Goal: Task Accomplishment & Management: Manage account settings

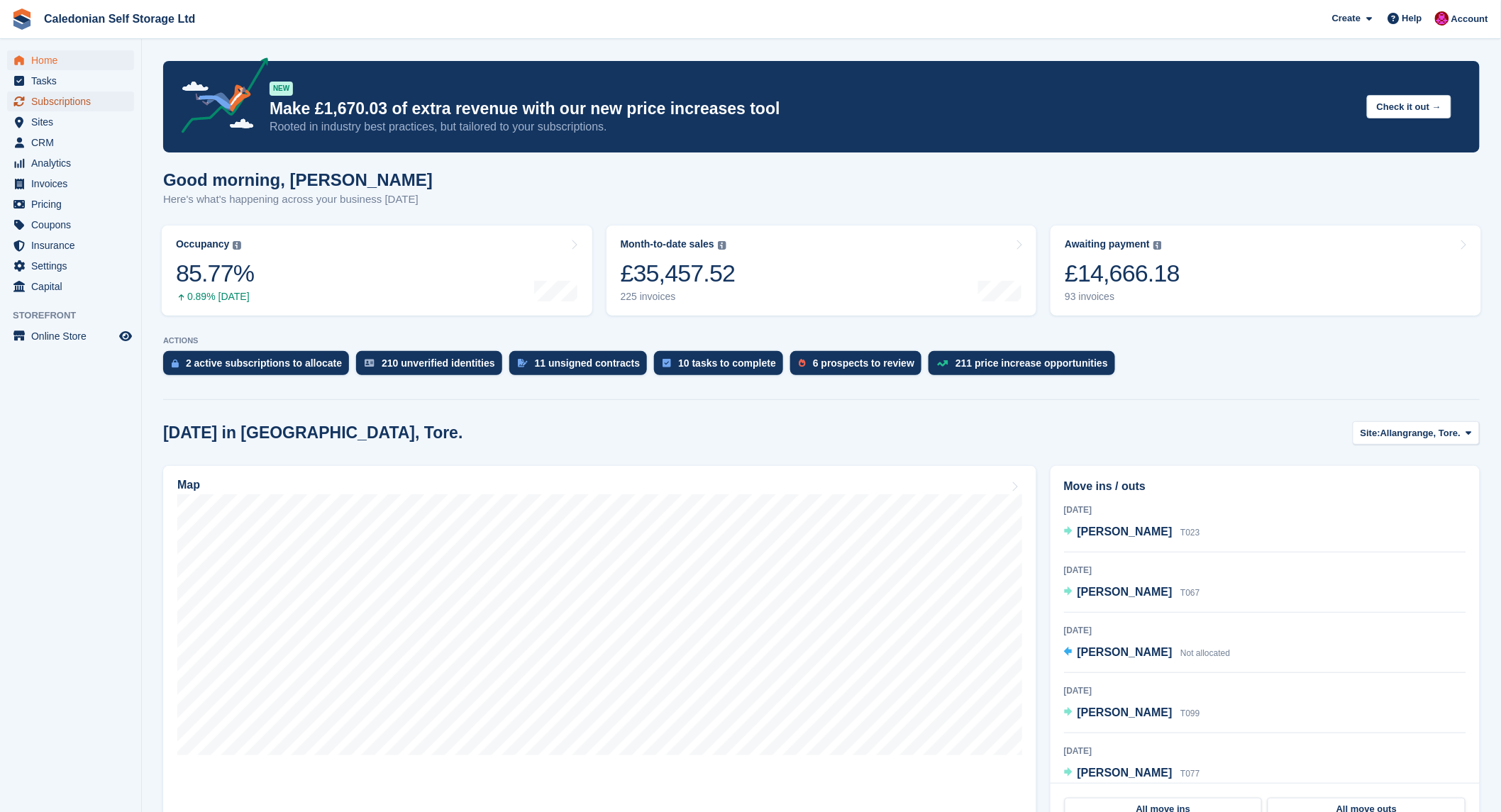
click at [58, 103] on span "Subscriptions" at bounding box center [74, 101] width 85 height 20
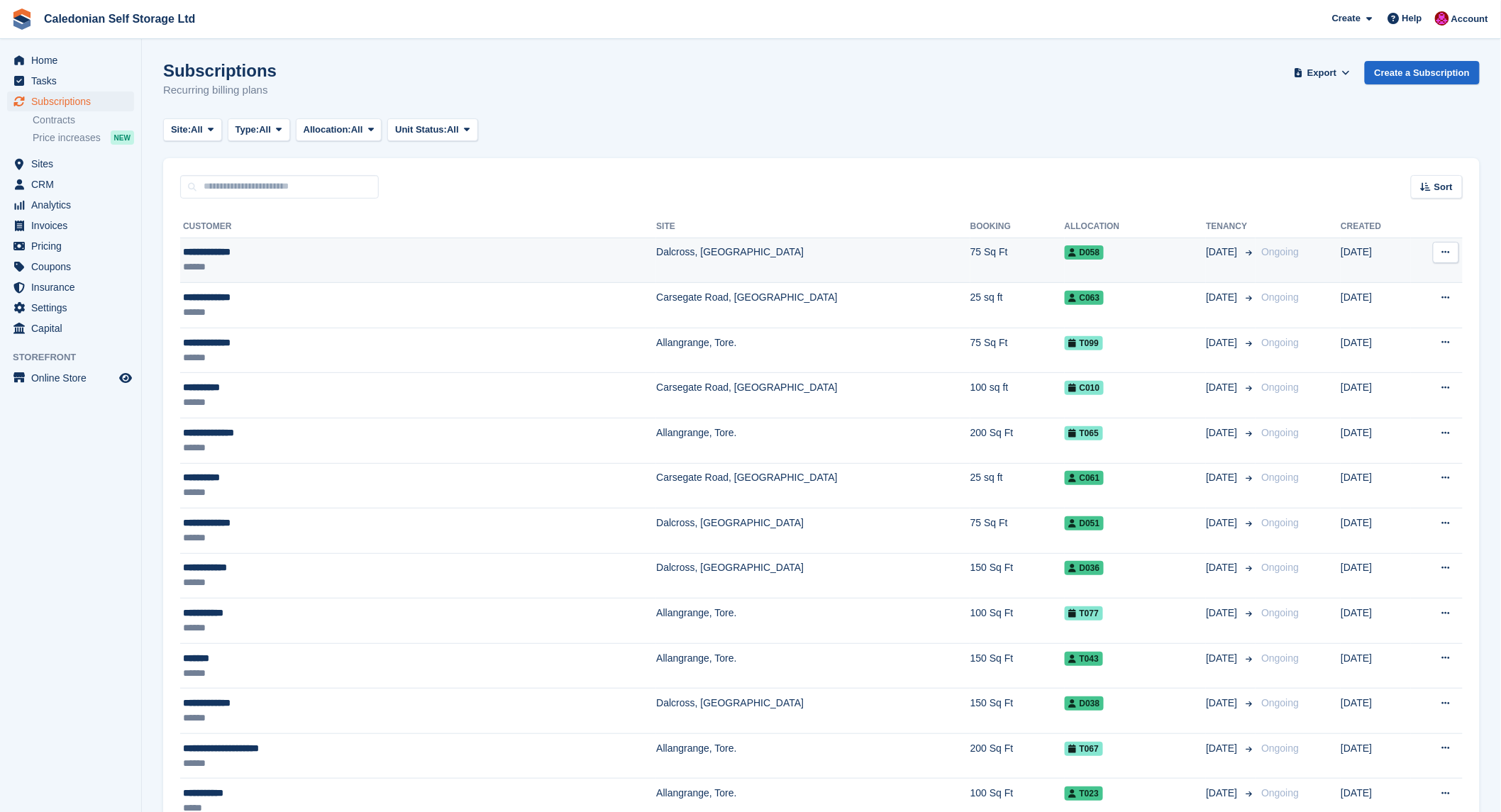
click at [239, 243] on td "**********" at bounding box center [418, 260] width 476 height 46
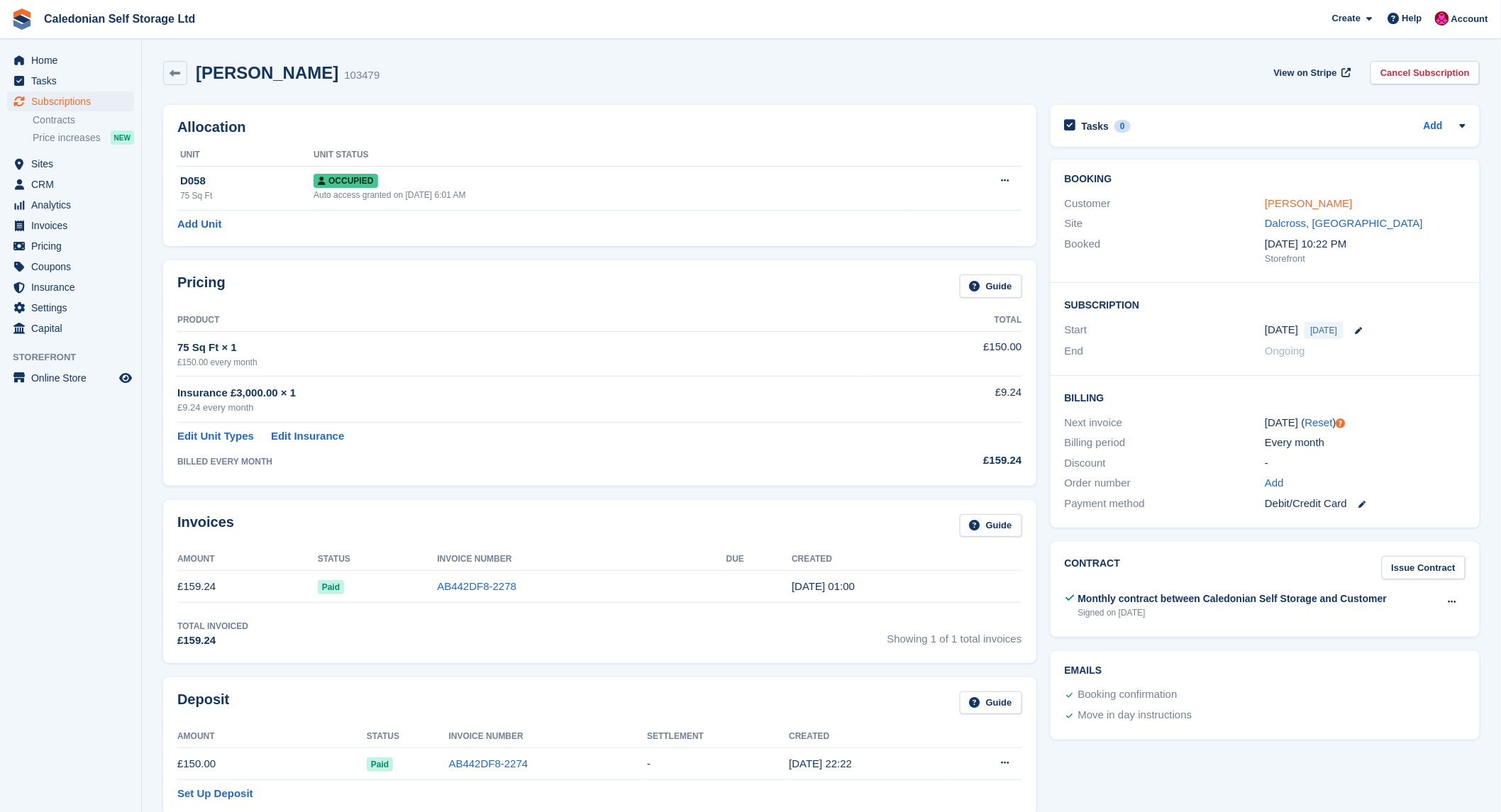
click at [1310, 207] on link "Michael Glass" at bounding box center [1308, 203] width 87 height 12
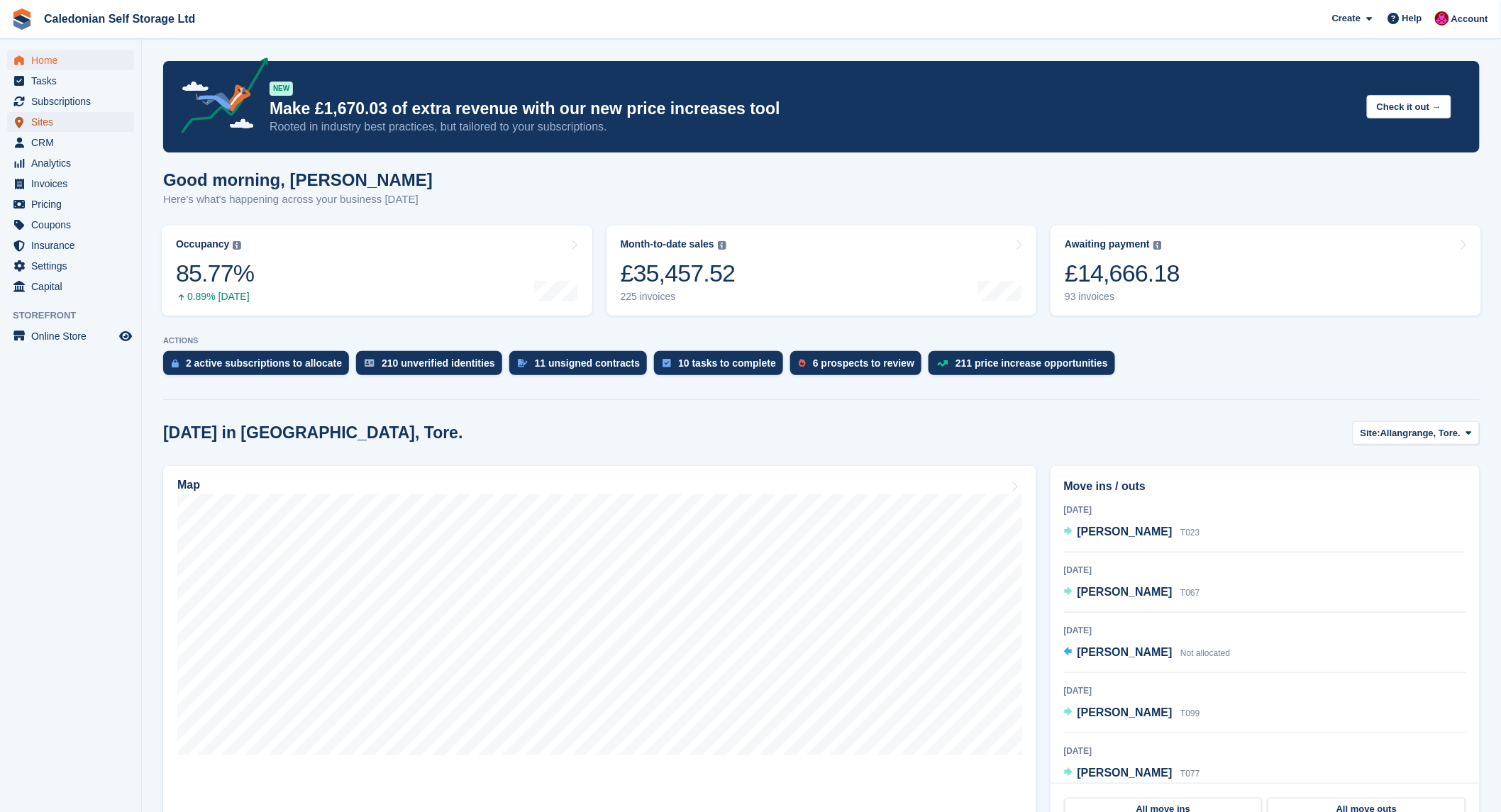
click at [36, 123] on span "Sites" at bounding box center [74, 122] width 85 height 20
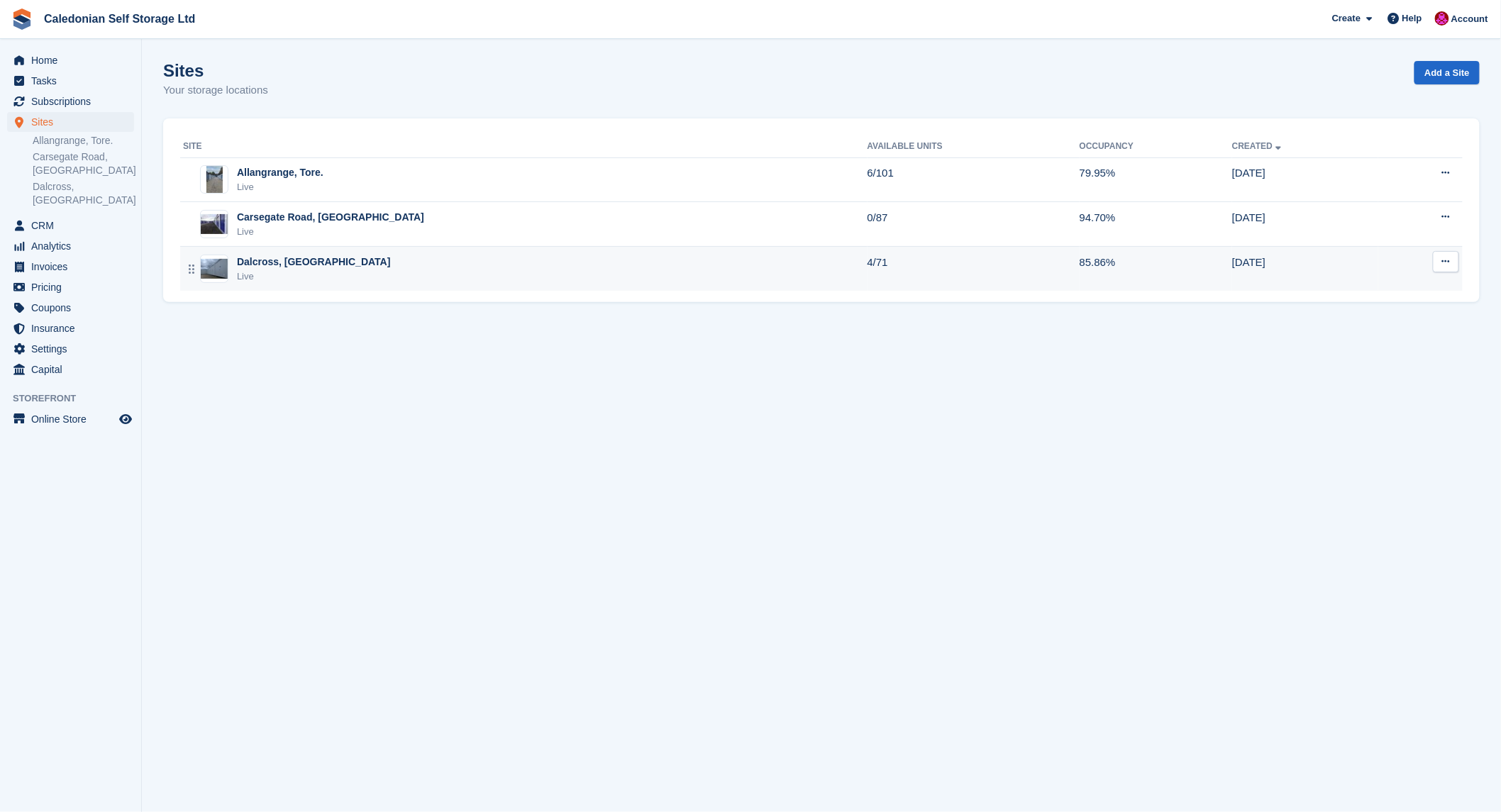
click at [292, 259] on div "Dalcross, [GEOGRAPHIC_DATA]" at bounding box center [314, 262] width 154 height 15
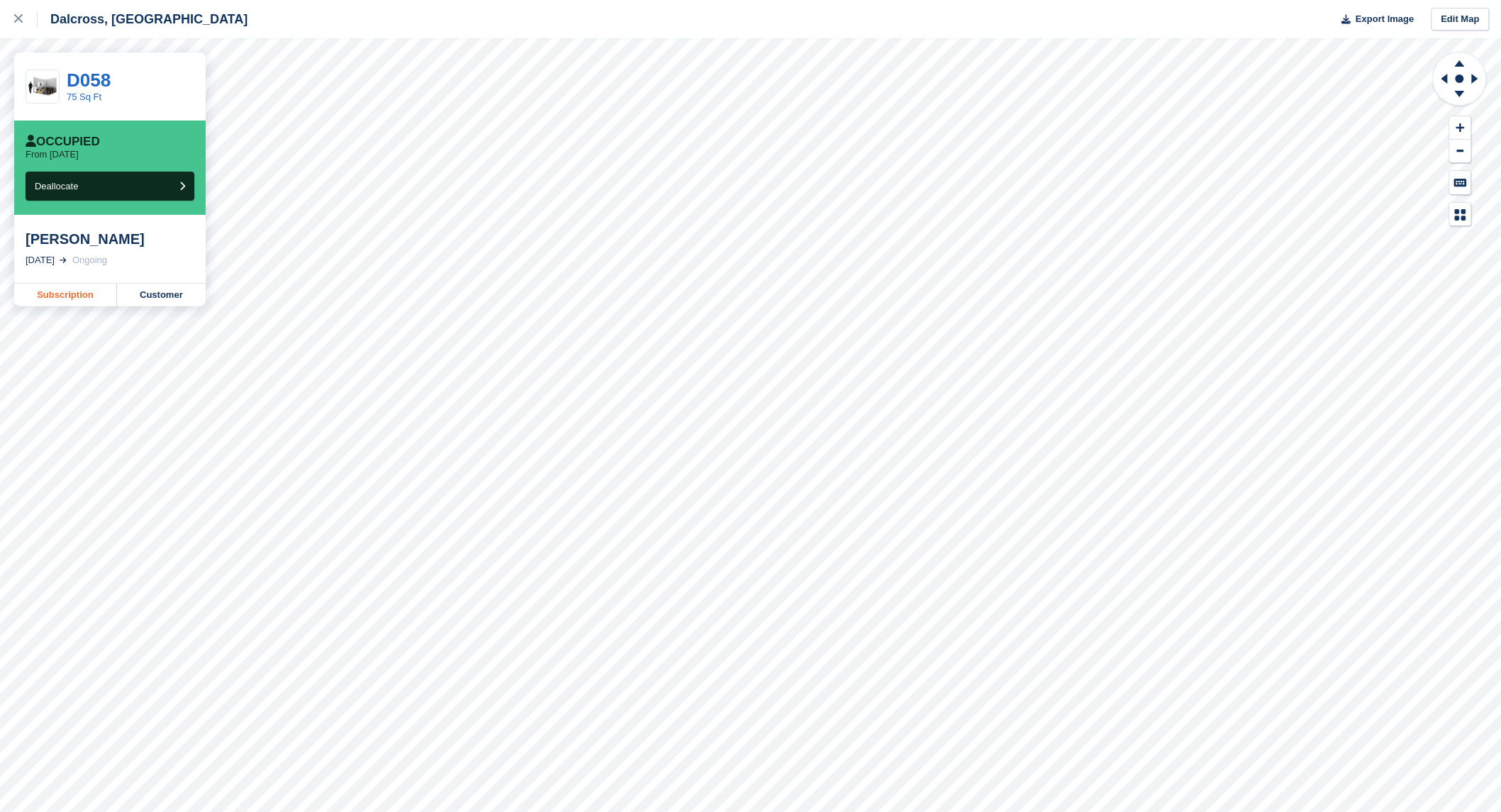
click at [59, 296] on link "Subscription" at bounding box center [66, 295] width 103 height 22
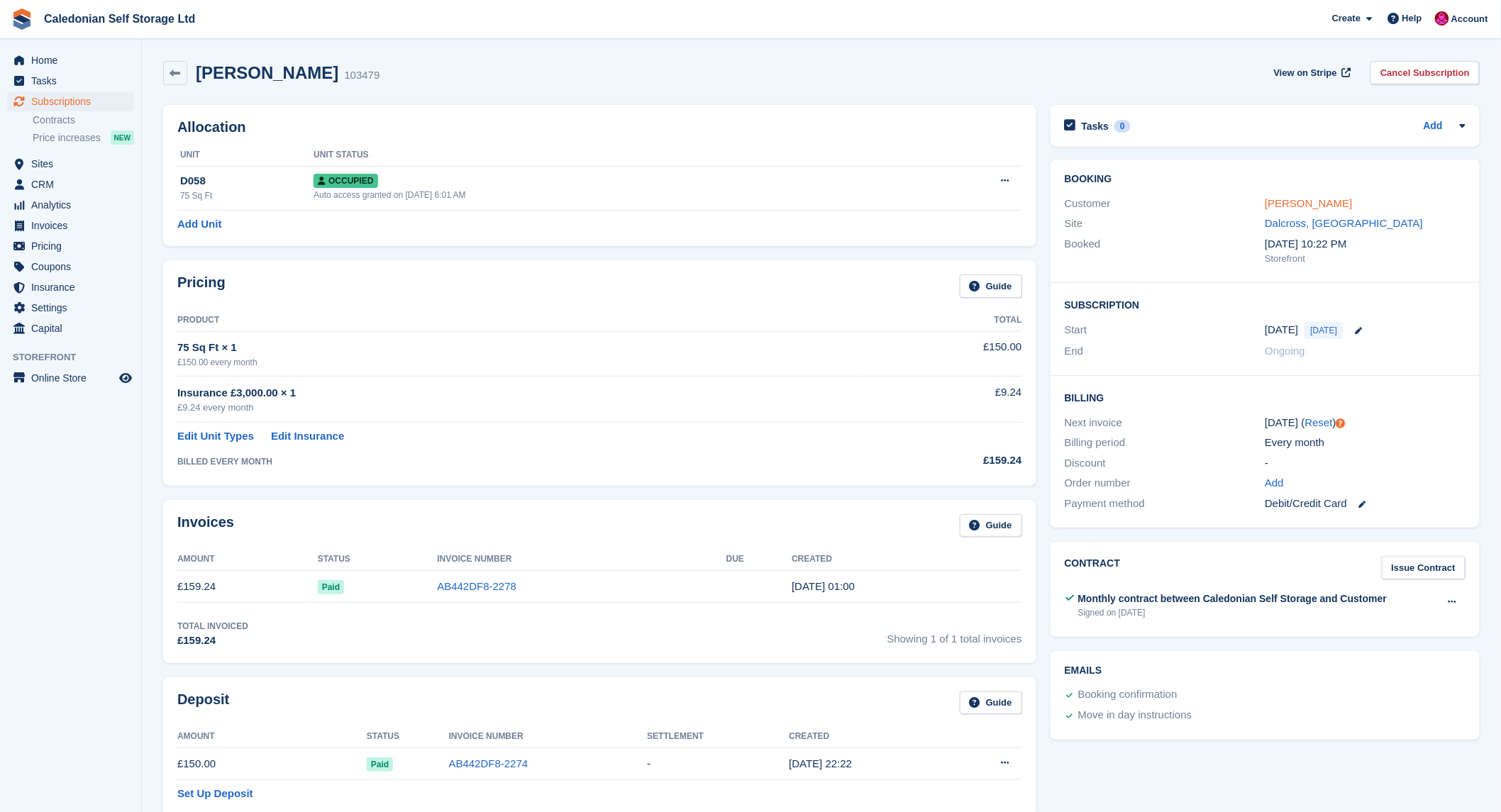
click at [1315, 208] on link "Michael Glass" at bounding box center [1308, 203] width 87 height 12
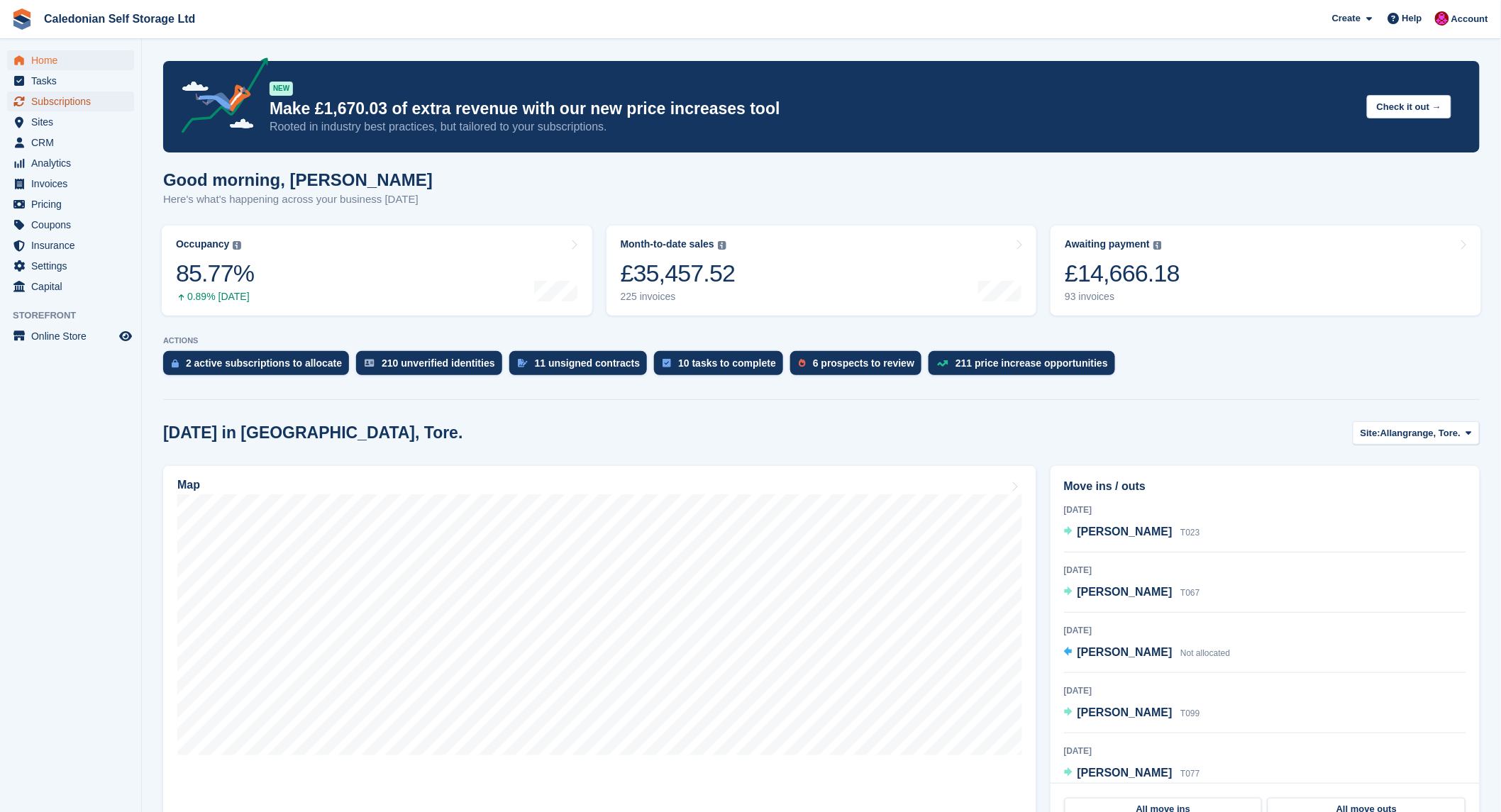
click at [33, 96] on span "Subscriptions" at bounding box center [74, 101] width 85 height 20
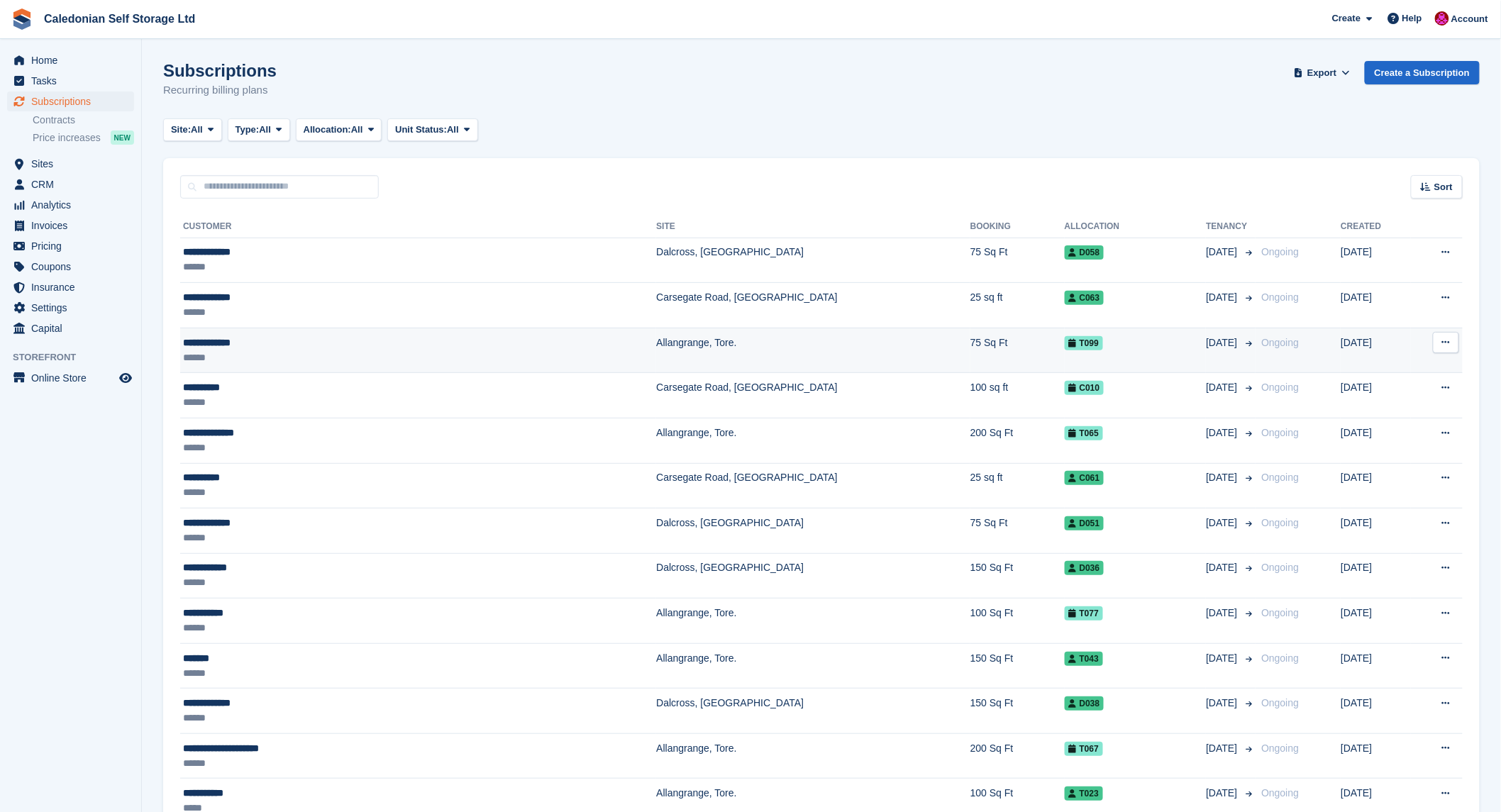
click at [217, 339] on div "**********" at bounding box center [319, 343] width 272 height 15
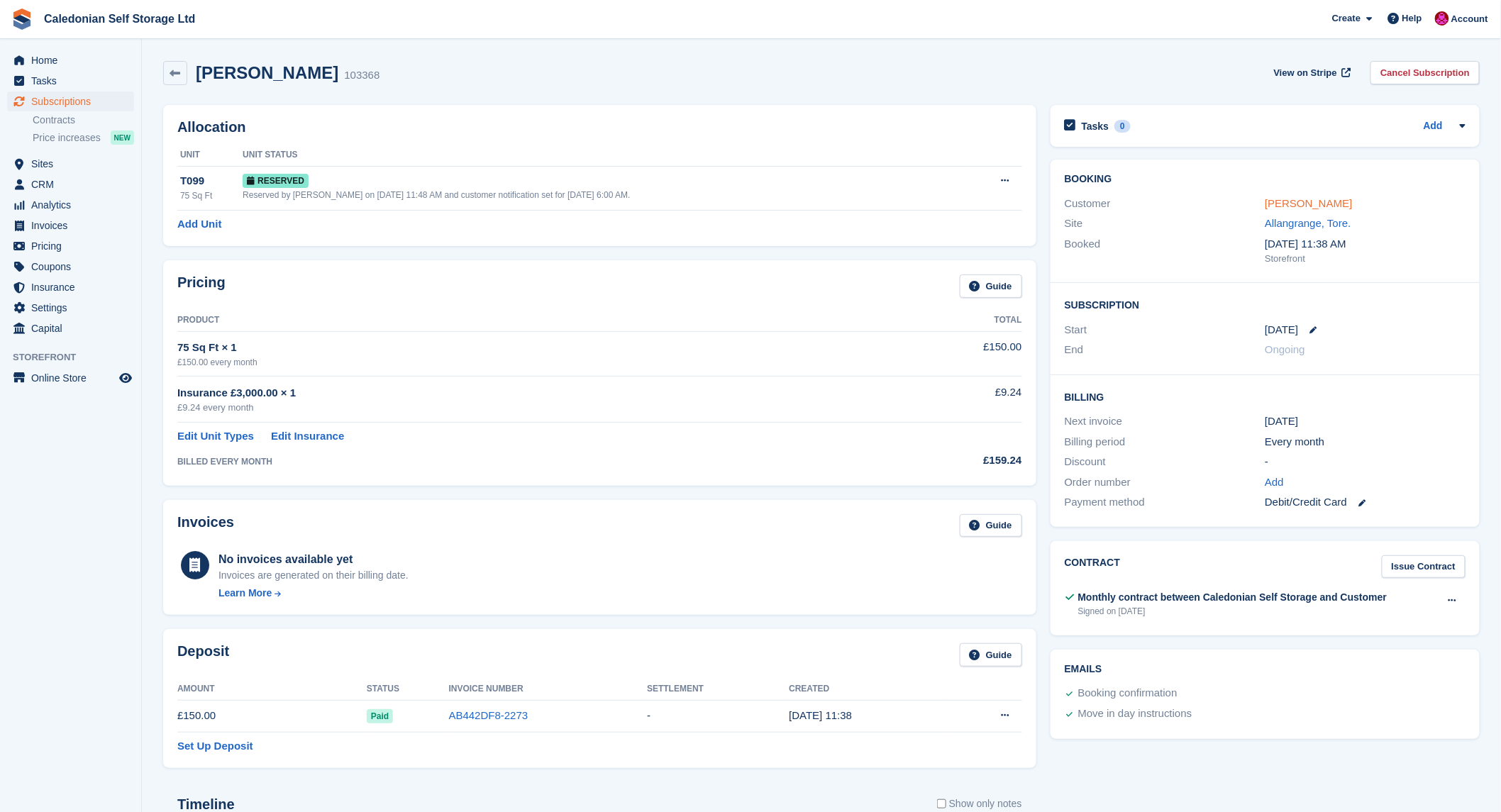
click at [1305, 202] on link "Diana Macleod" at bounding box center [1308, 203] width 87 height 12
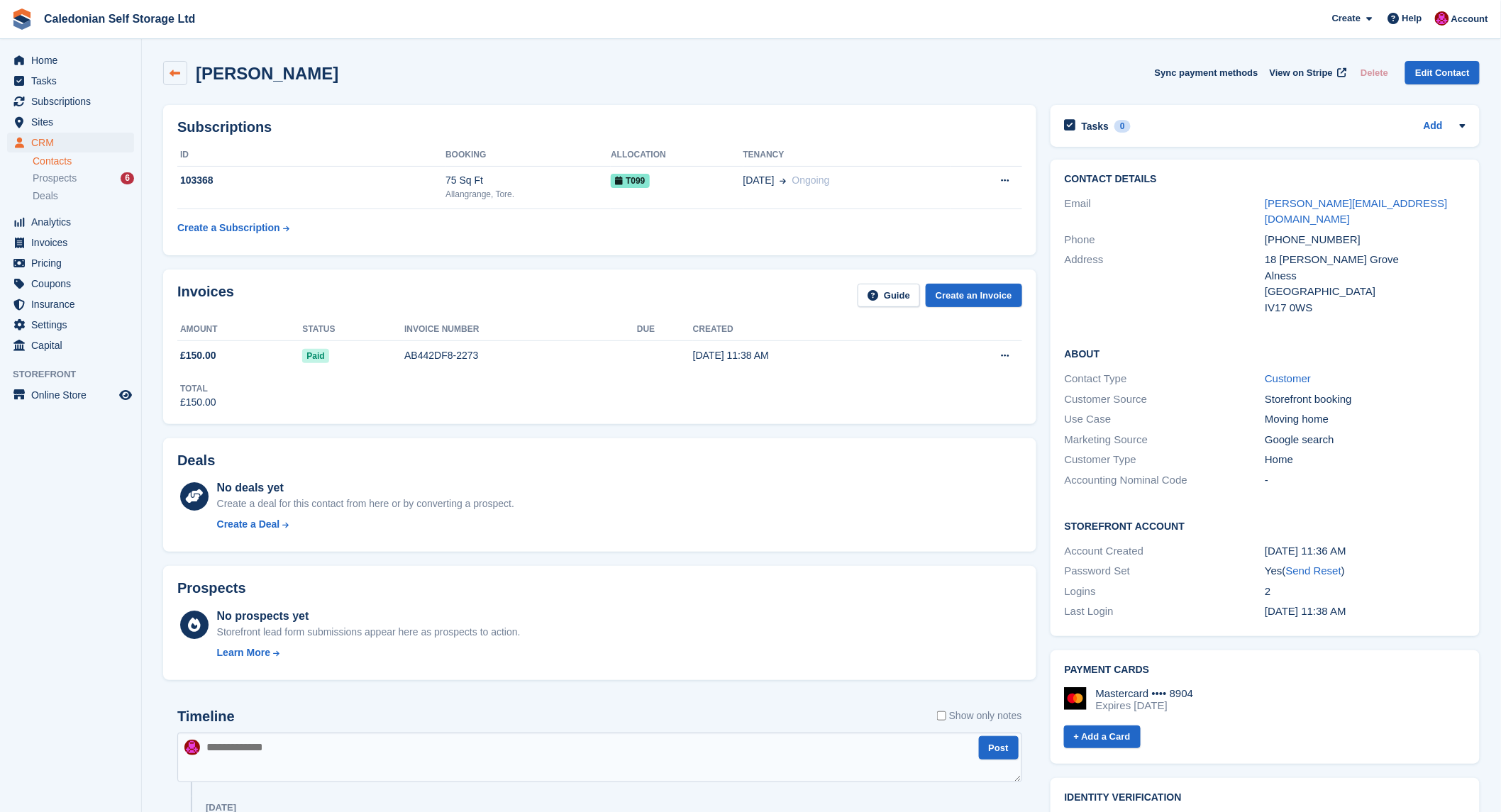
click at [178, 76] on icon at bounding box center [175, 73] width 10 height 10
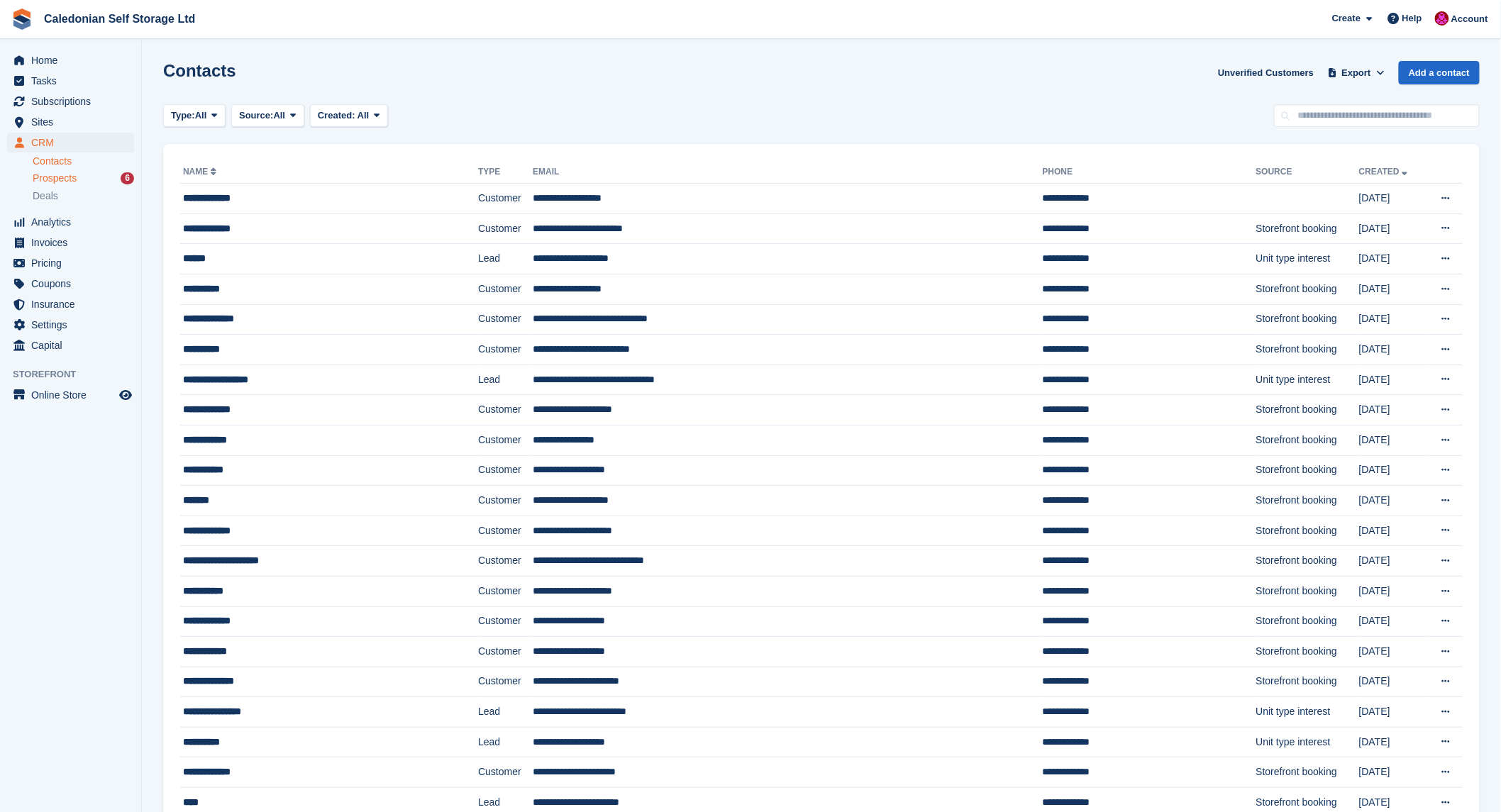
click at [65, 178] on span "Prospects" at bounding box center [54, 178] width 44 height 14
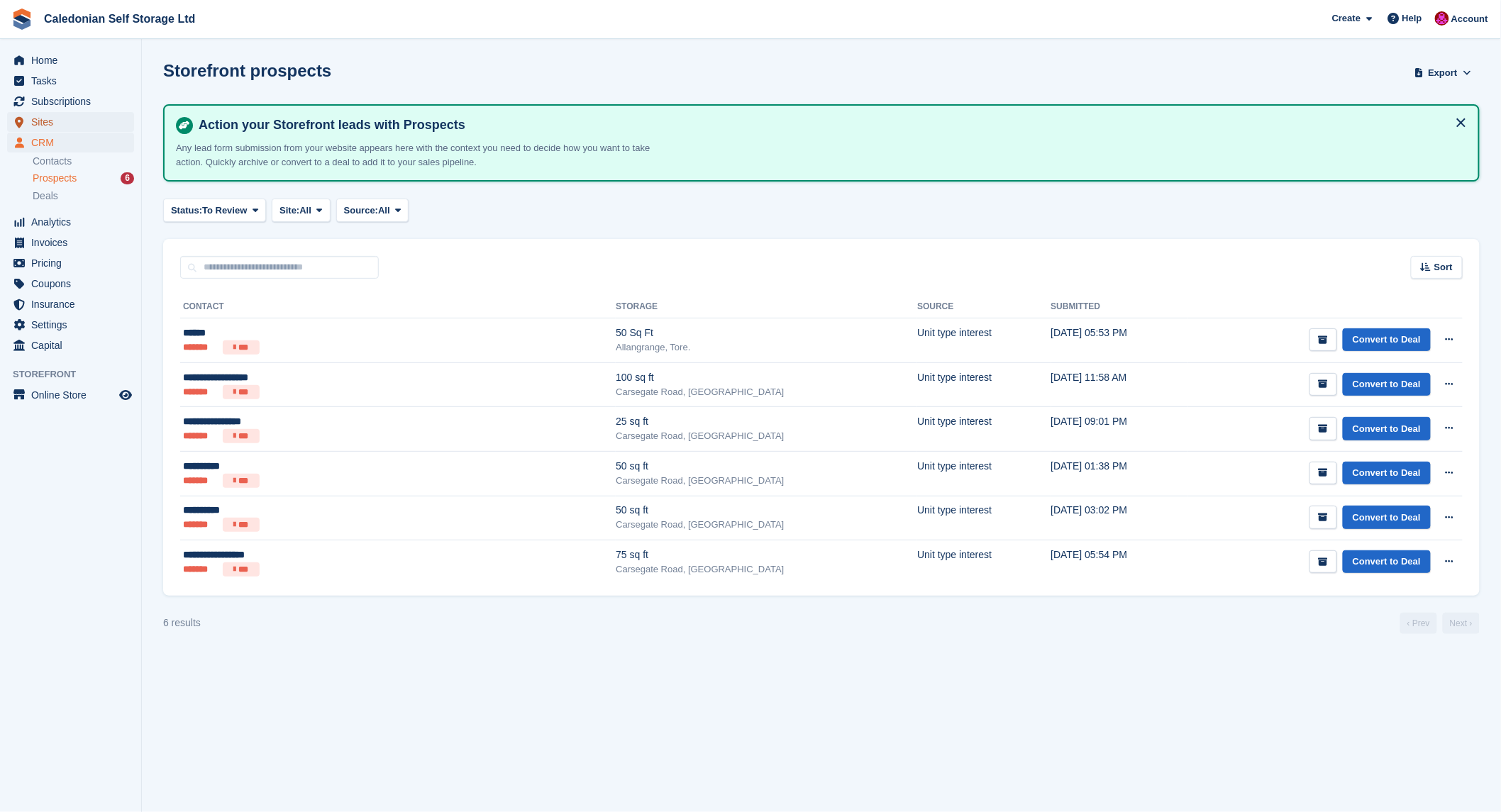
click at [36, 123] on span "Sites" at bounding box center [74, 122] width 85 height 20
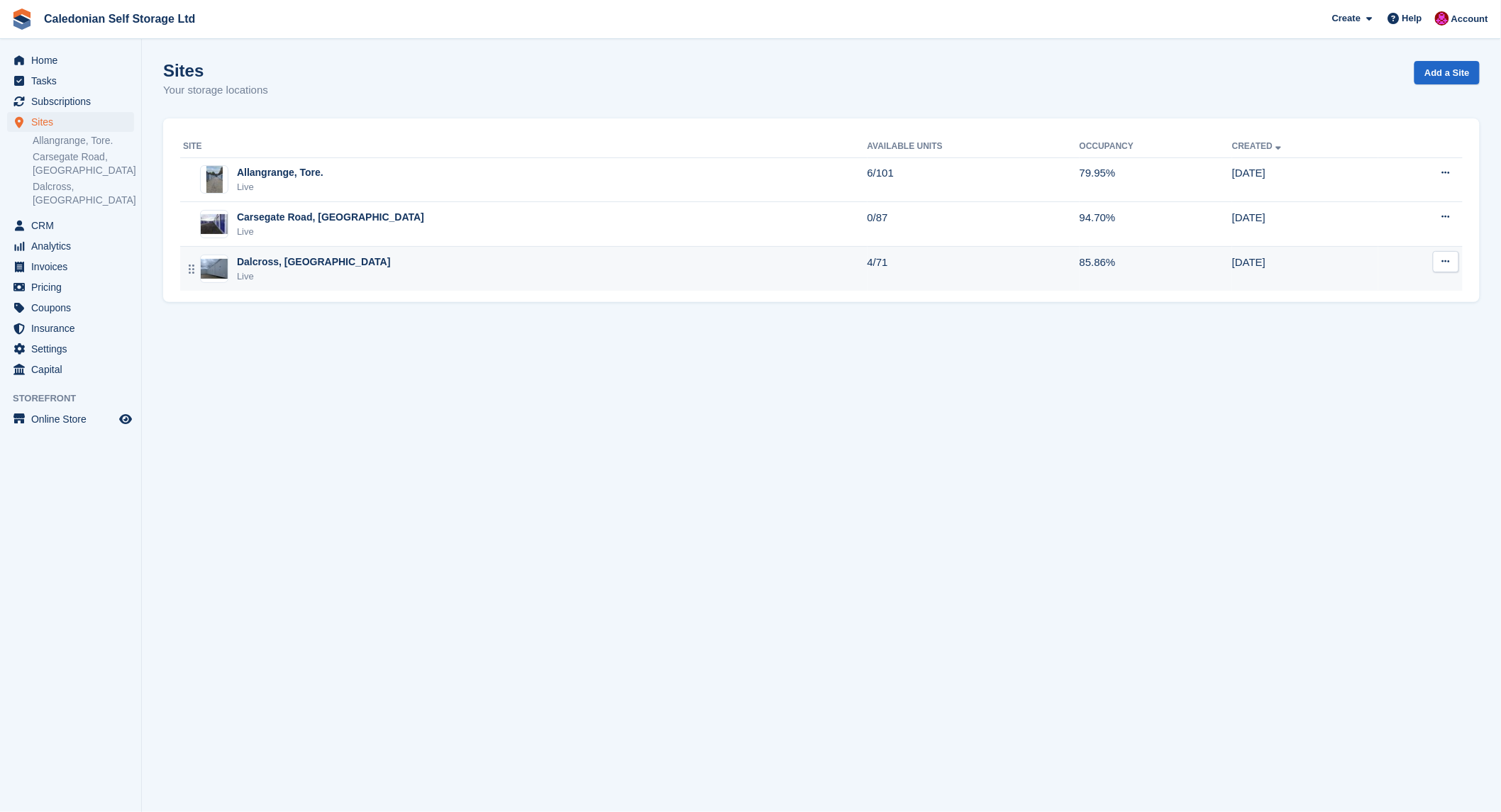
click at [253, 257] on div "Dalcross, [GEOGRAPHIC_DATA]" at bounding box center [314, 262] width 154 height 15
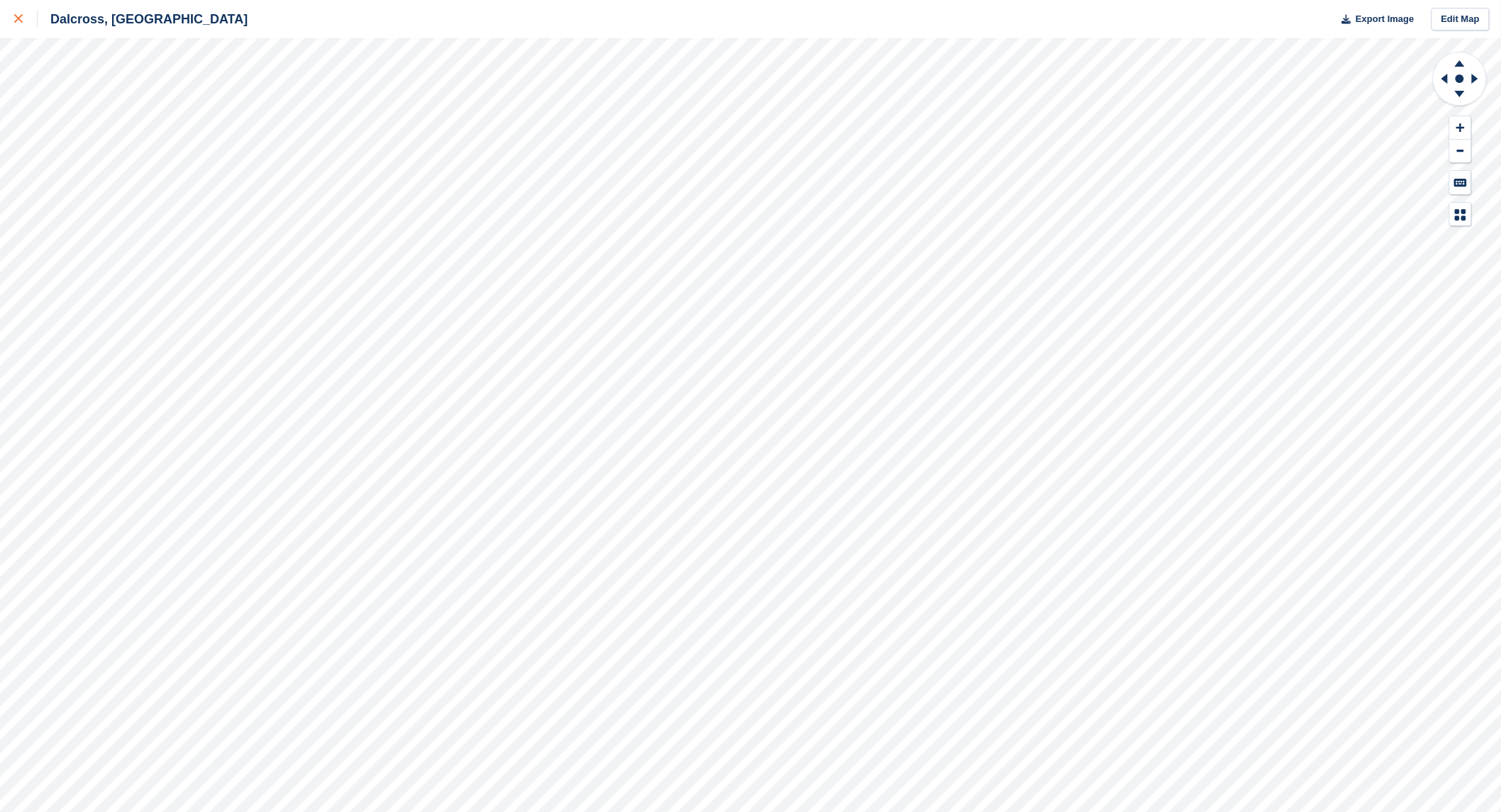
click at [18, 12] on div at bounding box center [26, 18] width 23 height 17
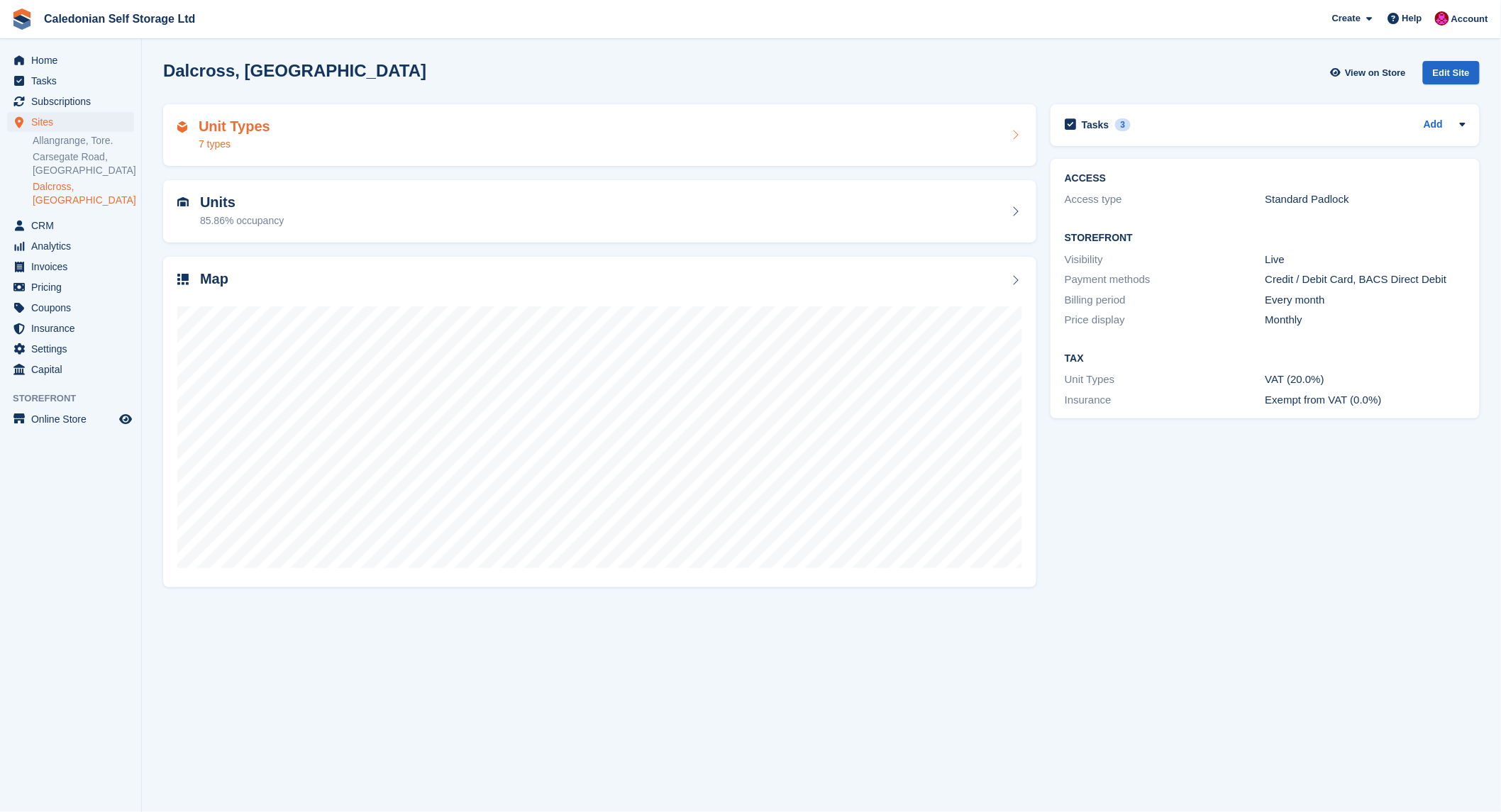
click at [214, 126] on h2 "Unit Types" at bounding box center [234, 127] width 71 height 16
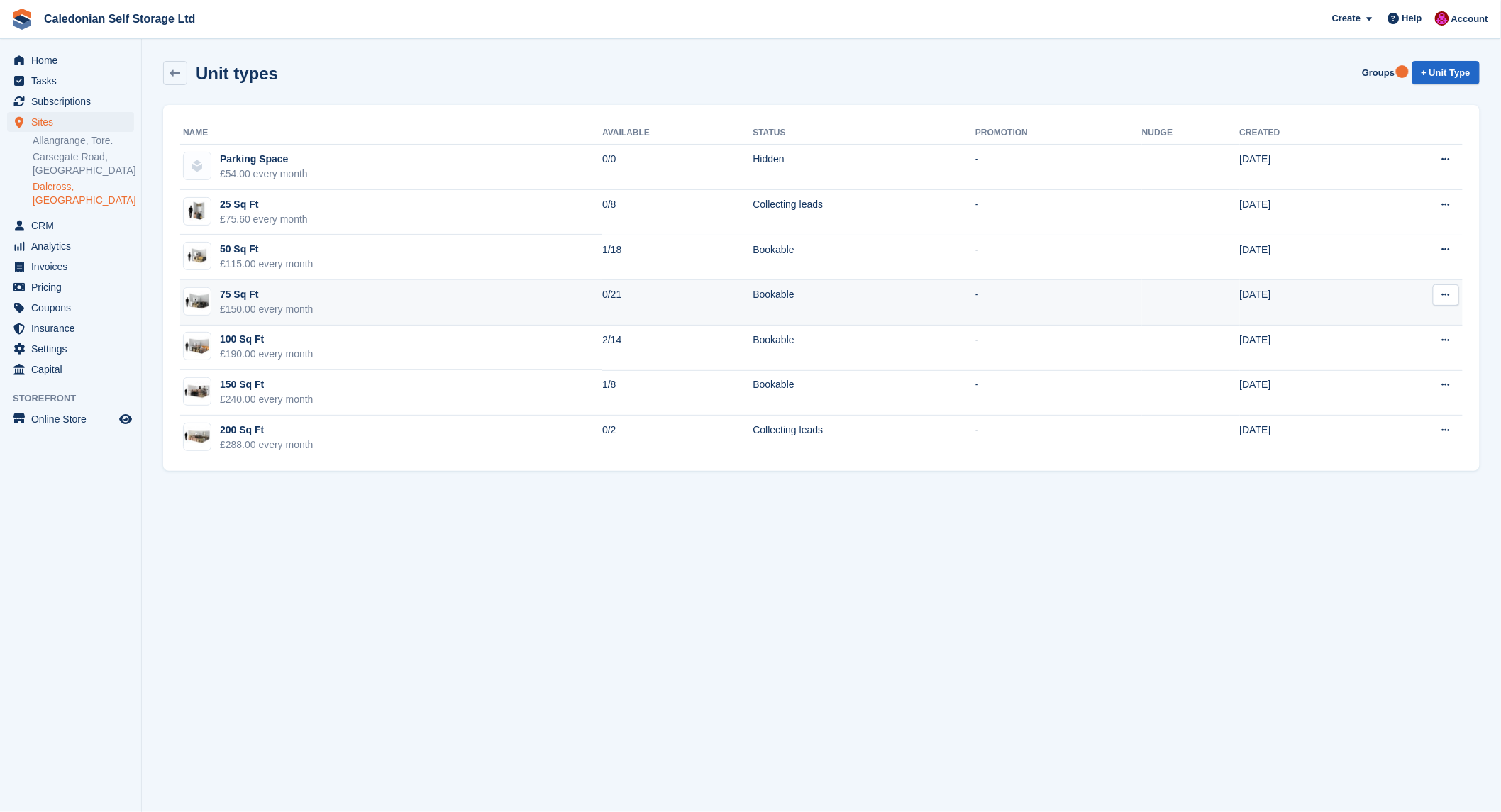
click at [1445, 294] on icon at bounding box center [1446, 295] width 8 height 10
click at [1370, 318] on p "Edit unit type" at bounding box center [1390, 322] width 123 height 18
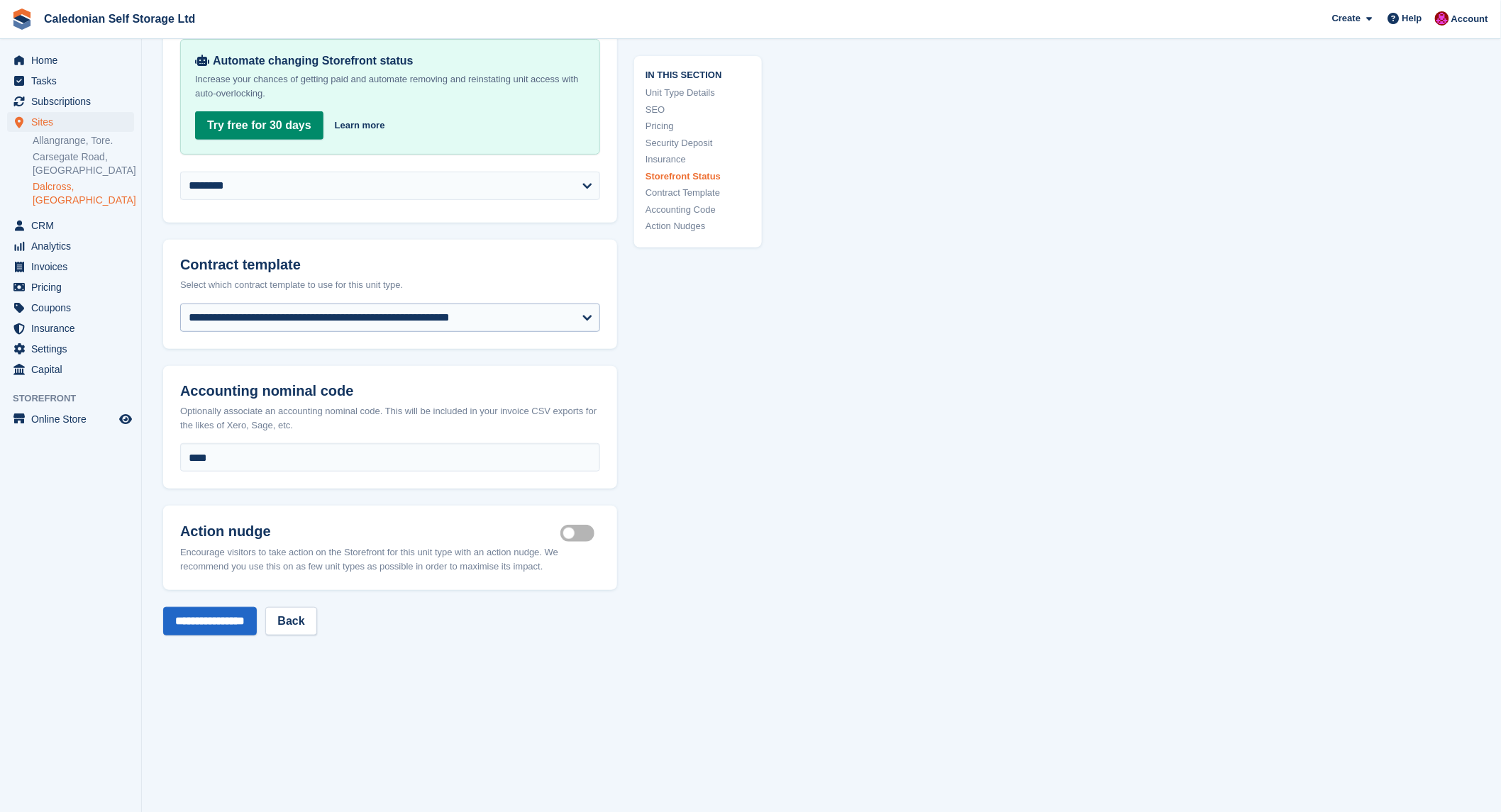
scroll to position [2363, 0]
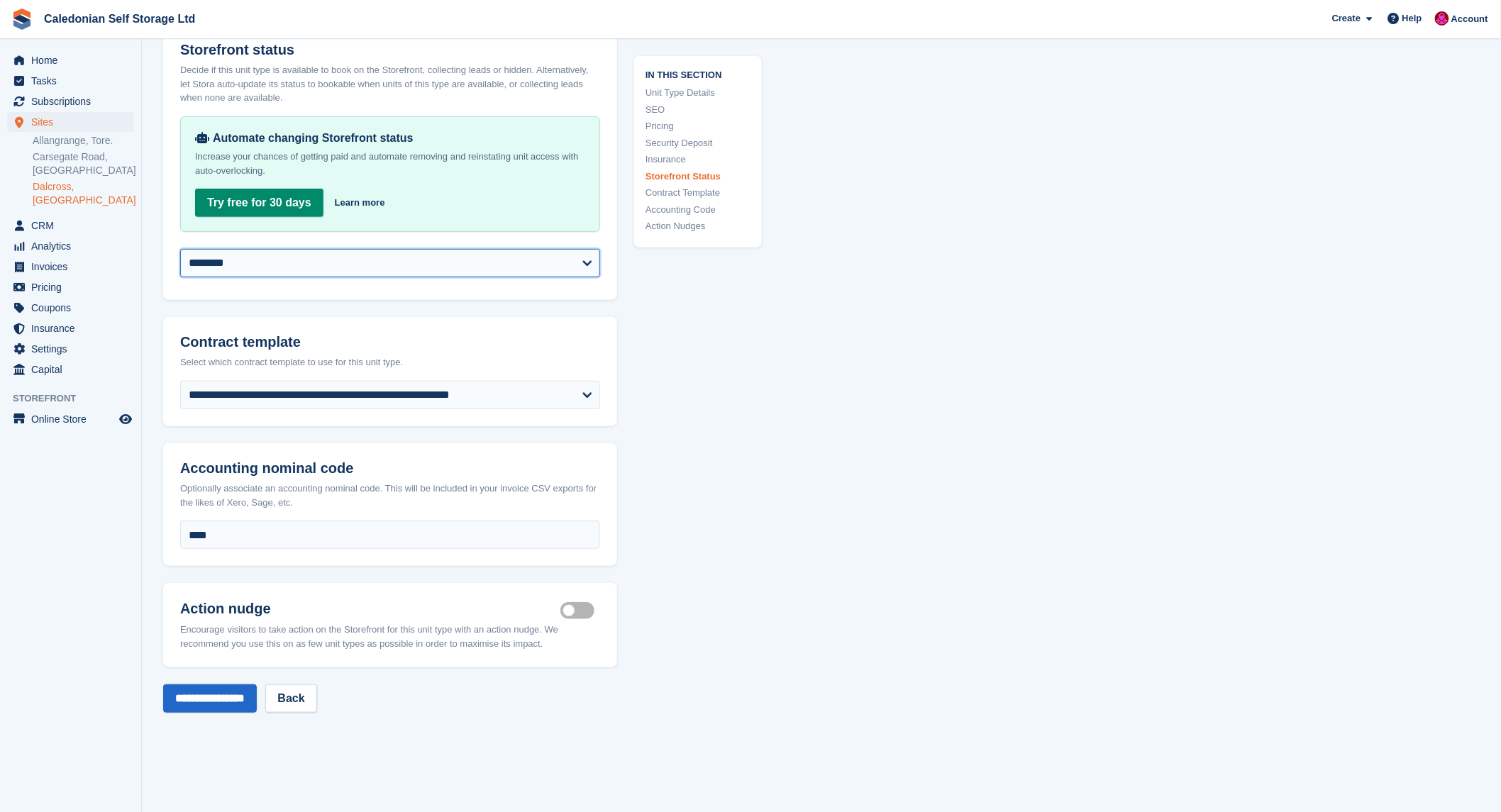
click at [585, 258] on select "**********" at bounding box center [390, 263] width 420 height 28
select select "**********"
click at [180, 249] on select "**********" at bounding box center [390, 263] width 420 height 28
drag, startPoint x: 190, startPoint y: 686, endPoint x: 181, endPoint y: 689, distance: 9.5
click at [184, 689] on input "**********" at bounding box center [210, 698] width 94 height 28
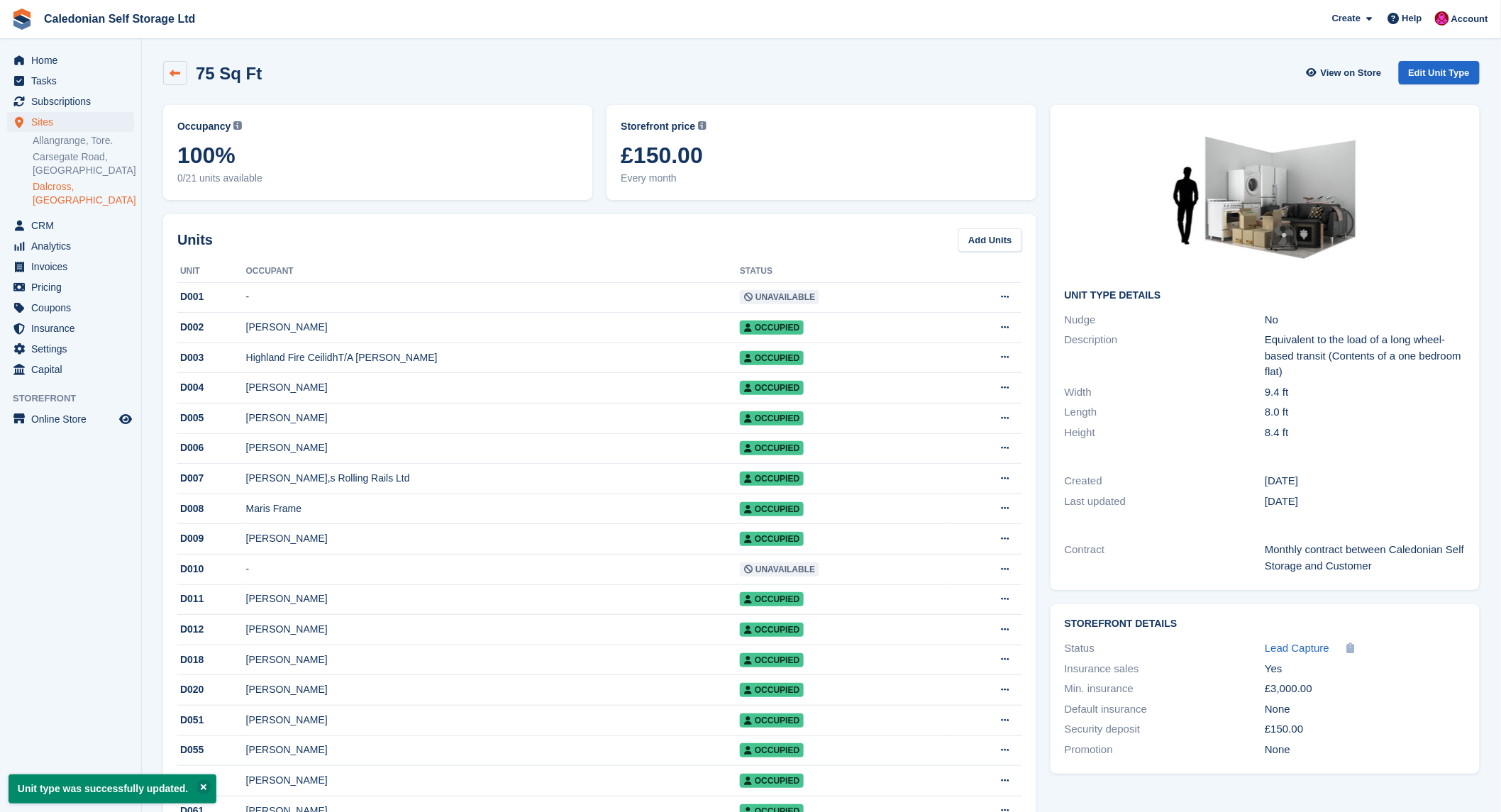
click at [173, 68] on icon at bounding box center [175, 73] width 10 height 10
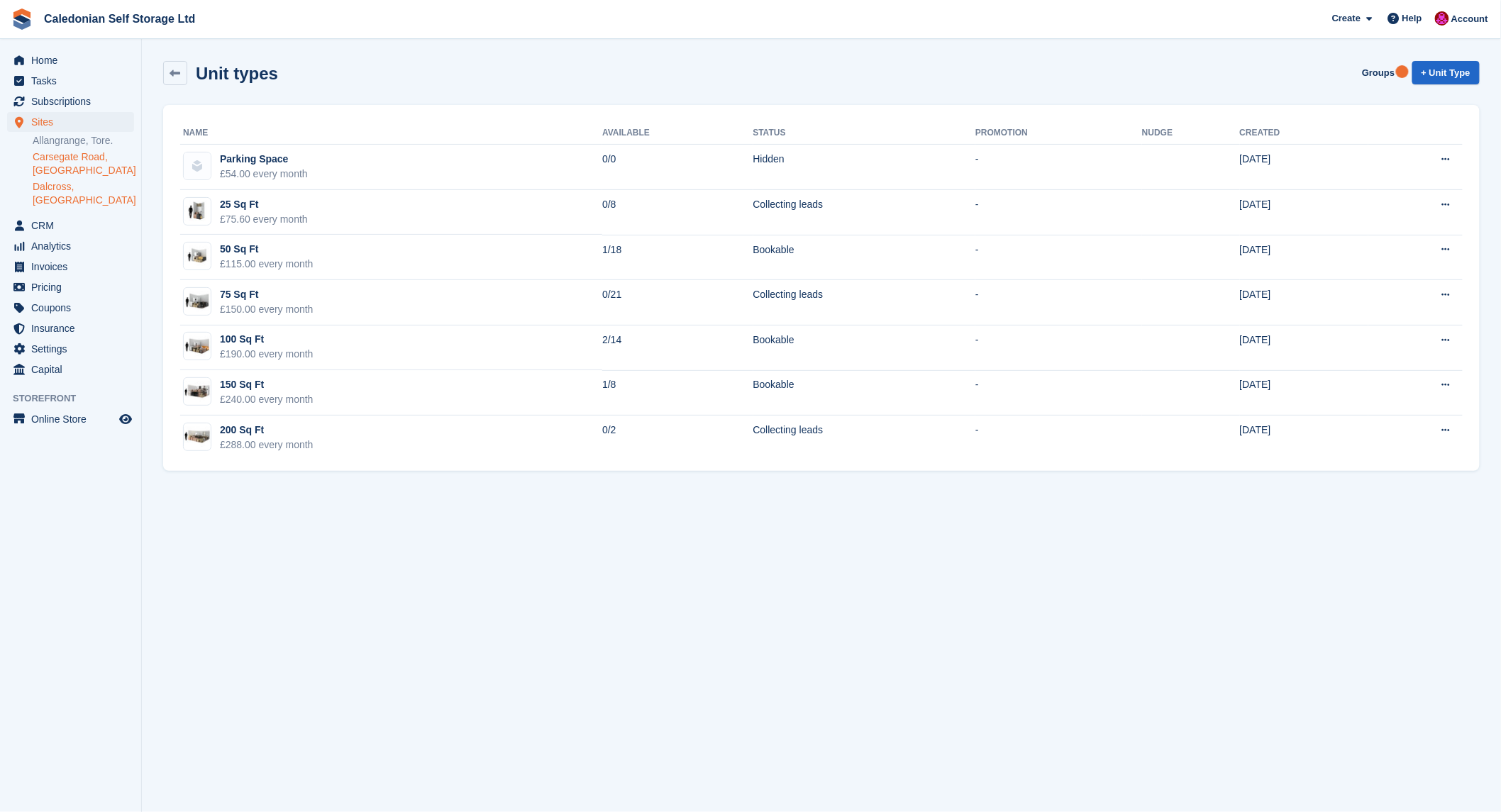
click at [54, 159] on link "Carsegate Road, [GEOGRAPHIC_DATA]" at bounding box center [83, 164] width 102 height 27
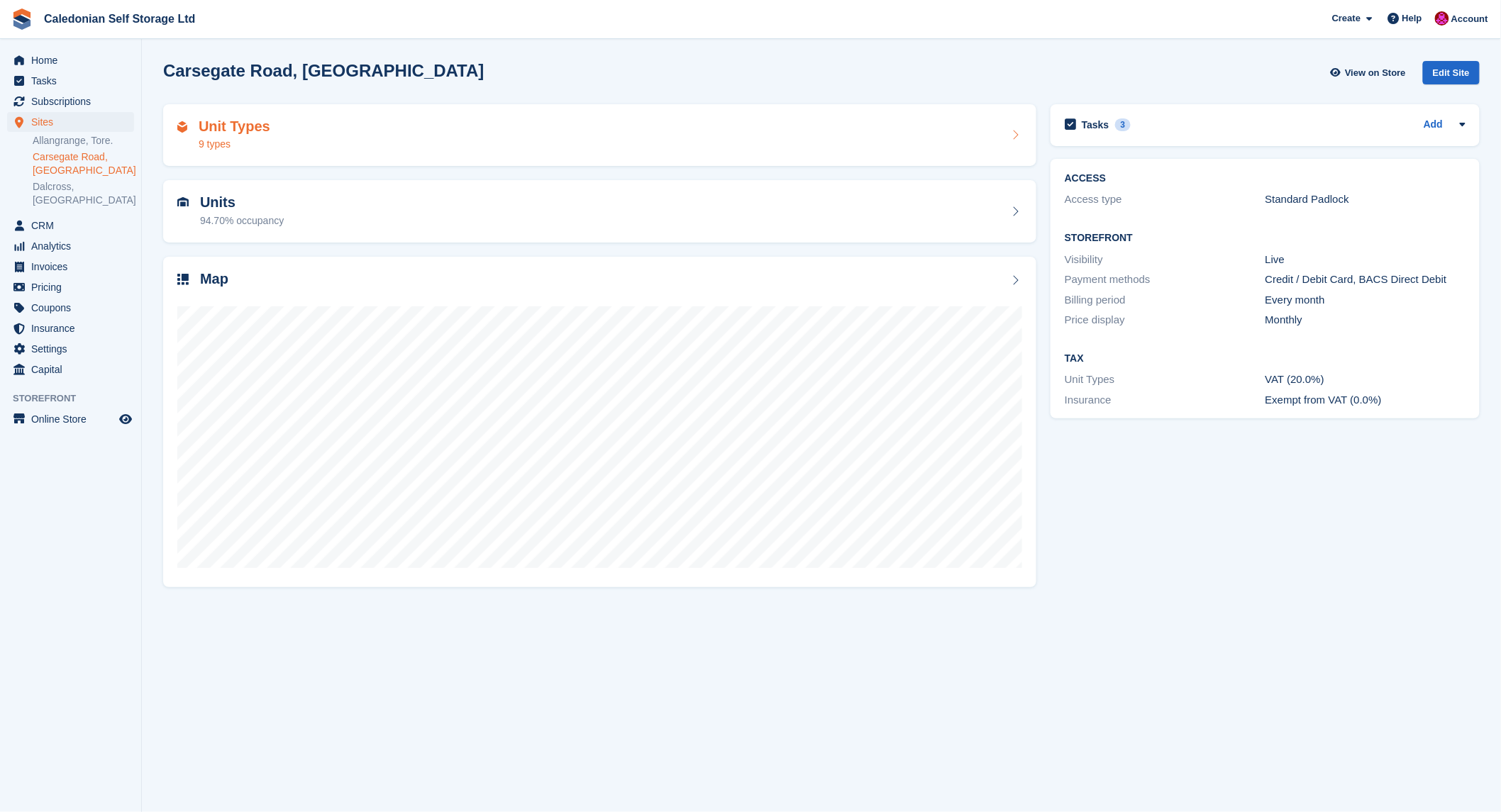
click at [232, 123] on h2 "Unit Types" at bounding box center [234, 127] width 71 height 16
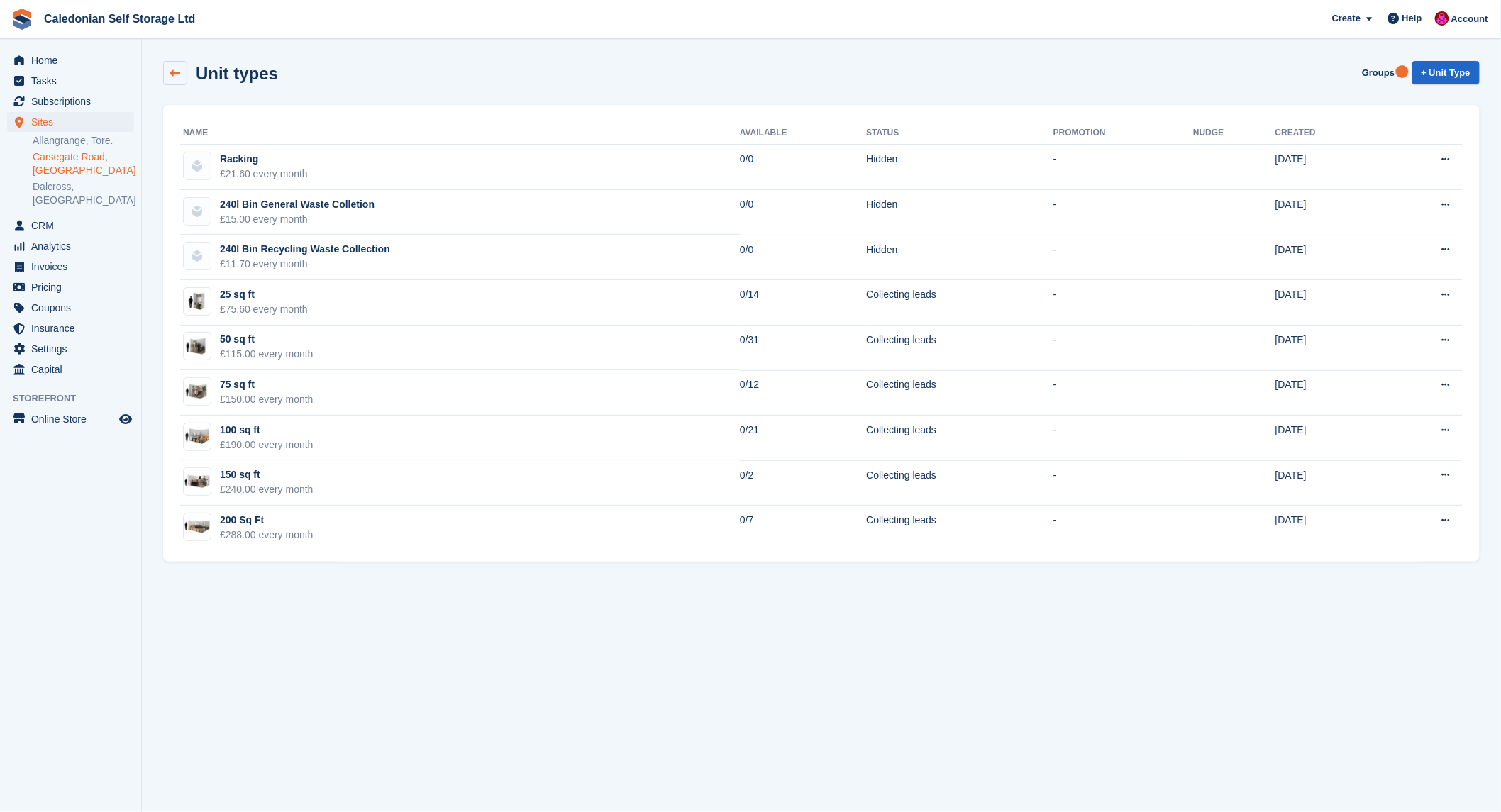
click at [171, 69] on icon at bounding box center [175, 73] width 10 height 10
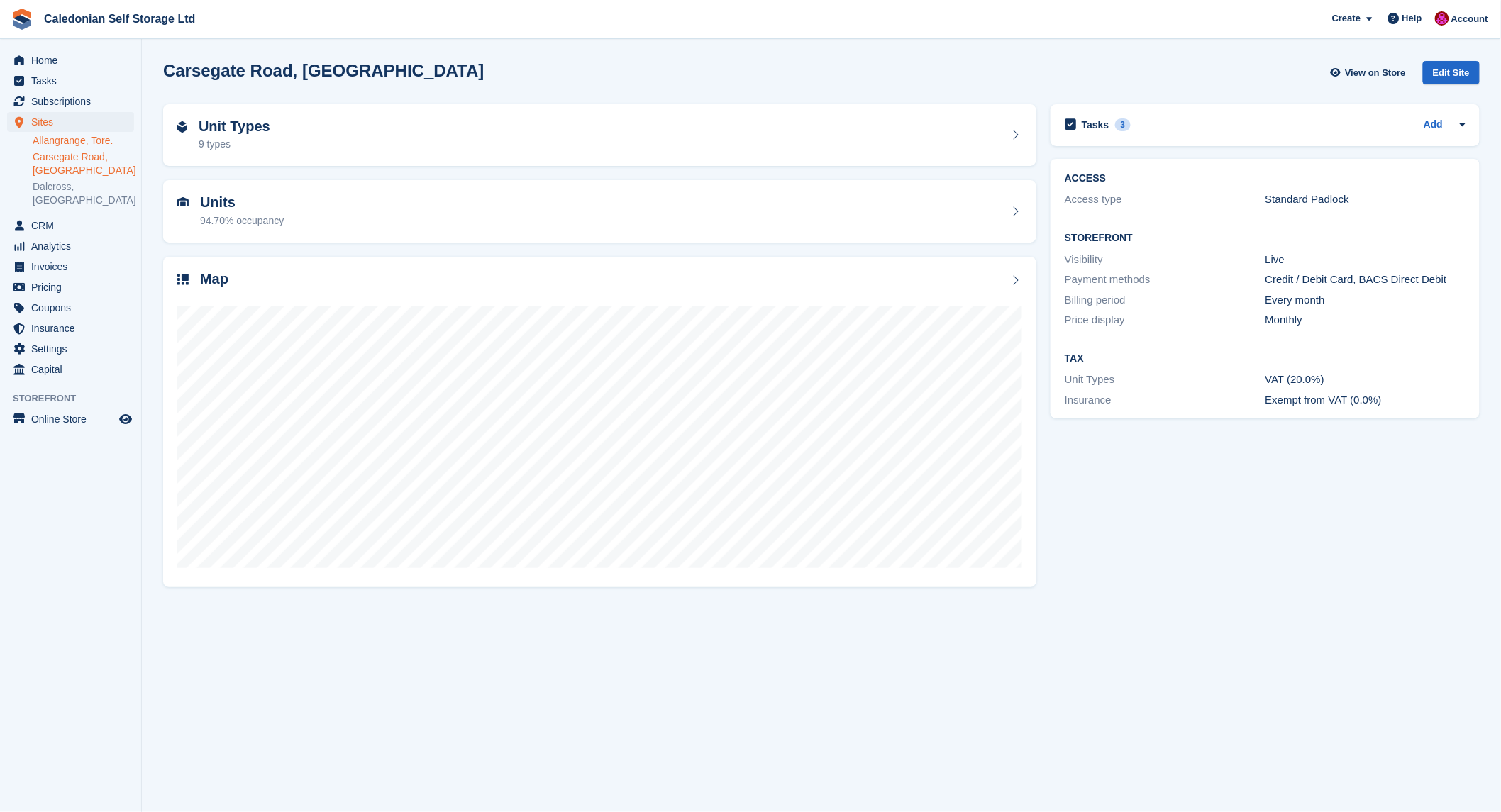
click at [80, 140] on link "Allangrange, Tore." at bounding box center [83, 140] width 102 height 14
click at [227, 127] on h2 "Unit Types" at bounding box center [234, 127] width 71 height 16
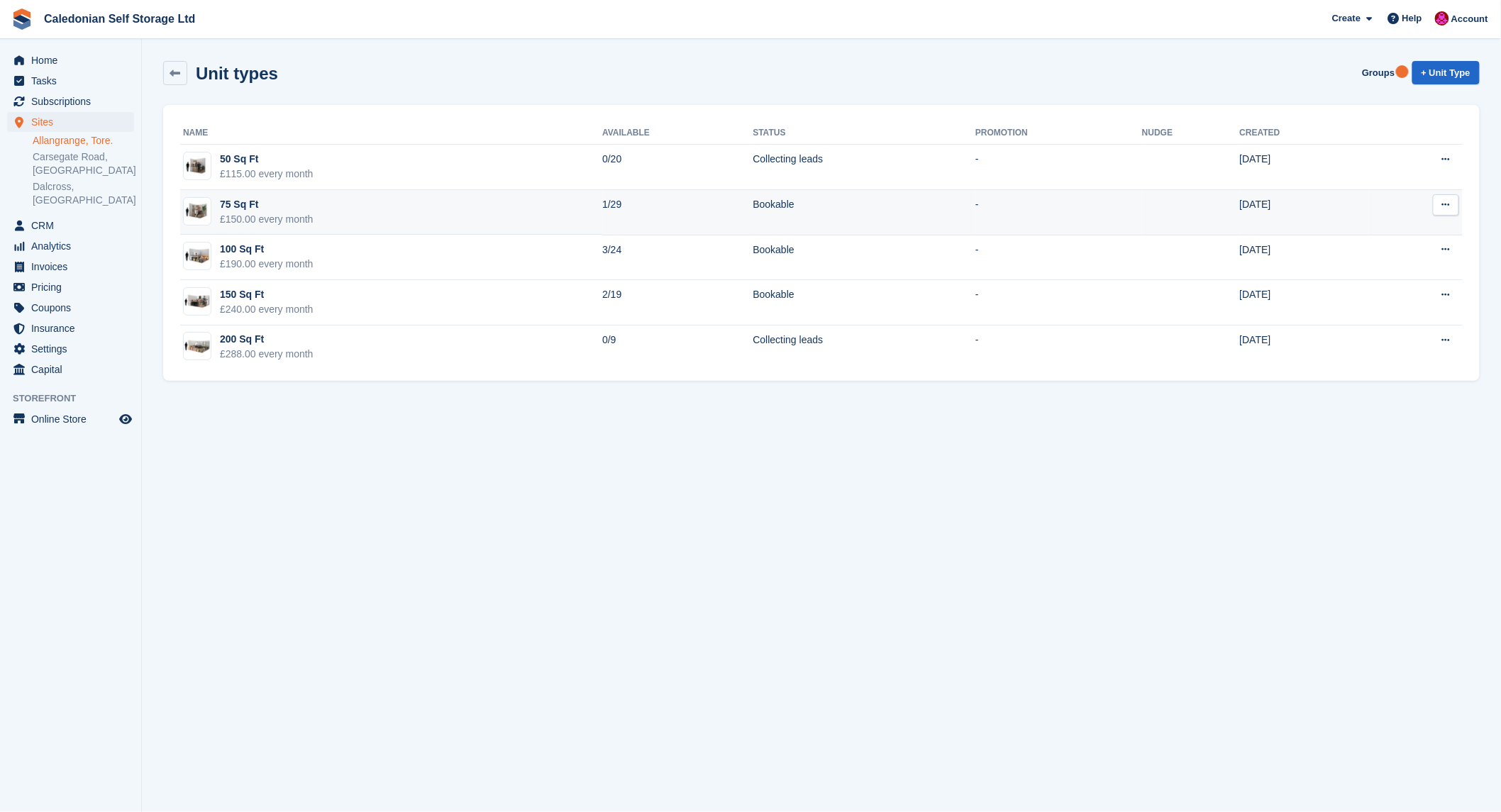
click at [220, 201] on div "75 Sq Ft" at bounding box center [267, 204] width 94 height 15
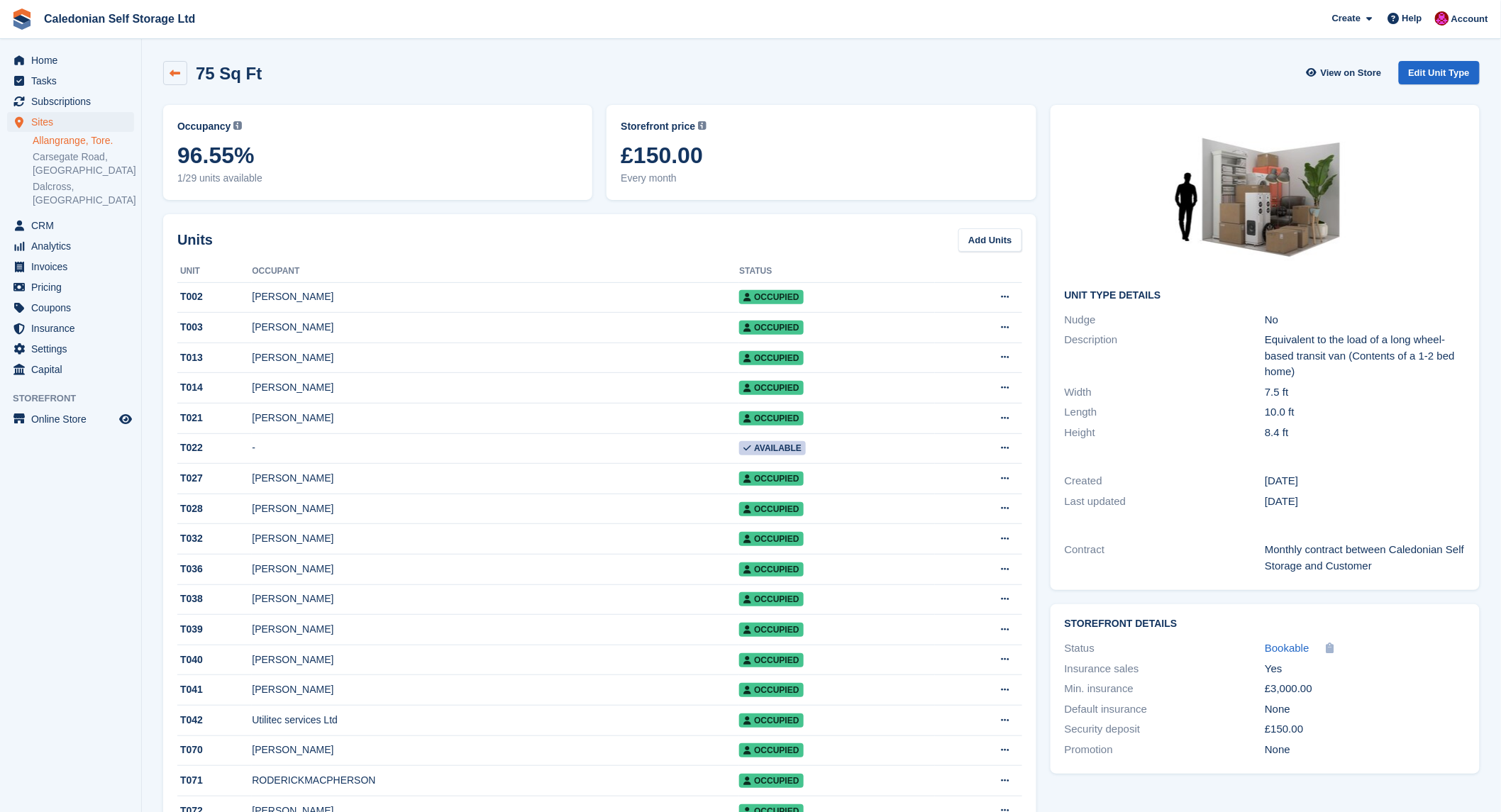
click at [175, 71] on icon at bounding box center [175, 73] width 10 height 10
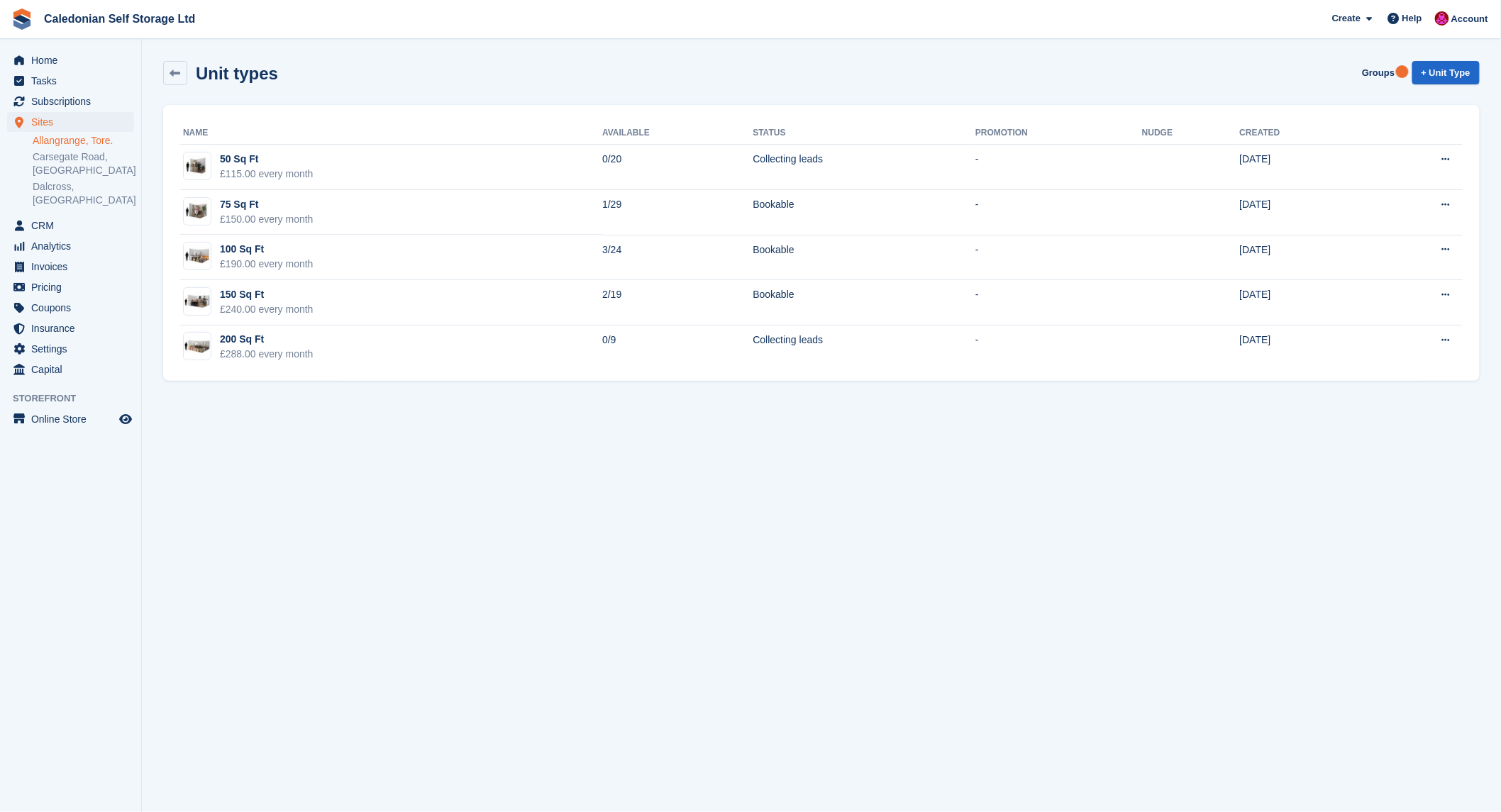
click at [175, 71] on icon at bounding box center [175, 73] width 10 height 10
